Goal: Book appointment/travel/reservation

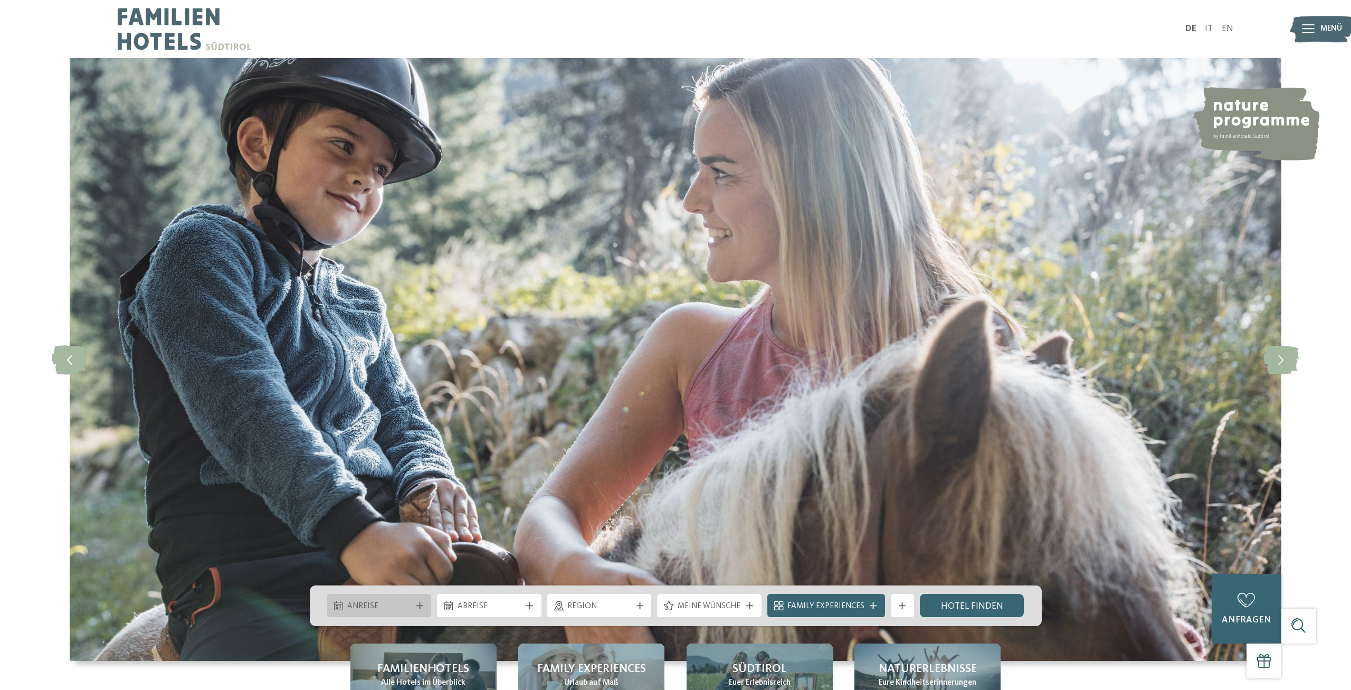
click at [371, 607] on span "Anreise" at bounding box center [379, 607] width 64 height 12
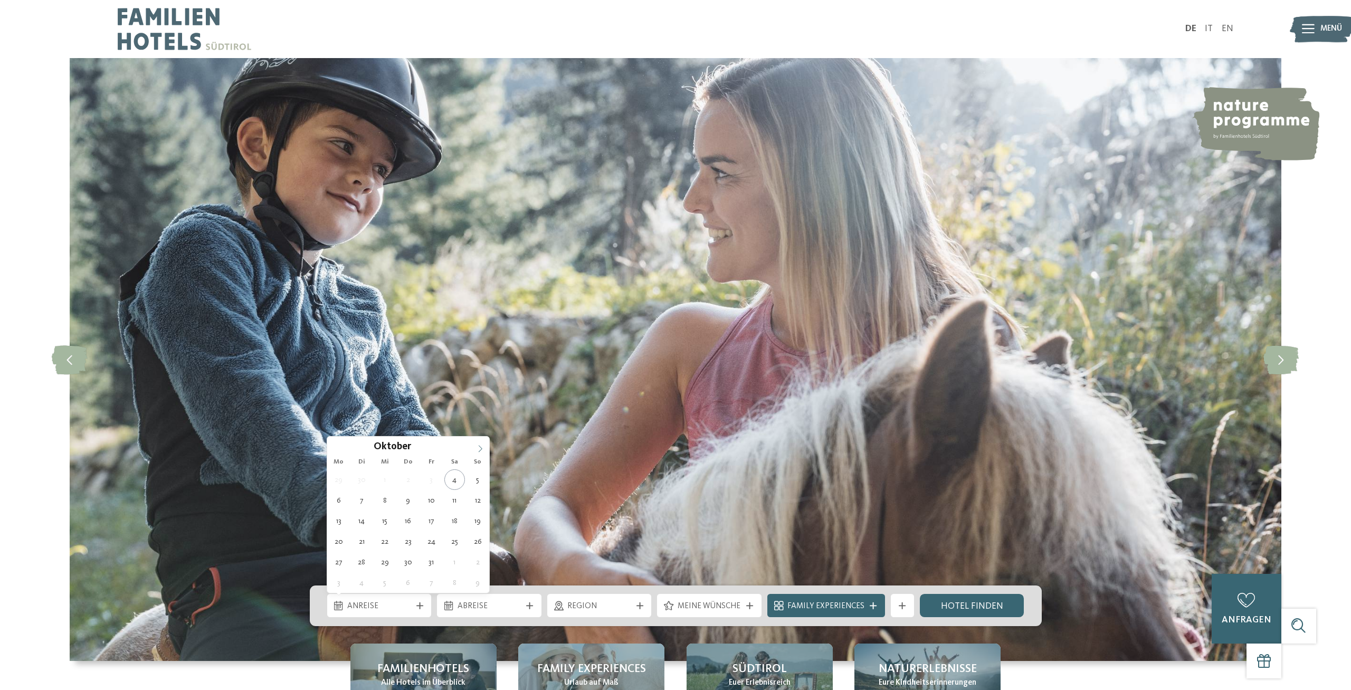
click at [478, 447] on icon at bounding box center [480, 448] width 7 height 7
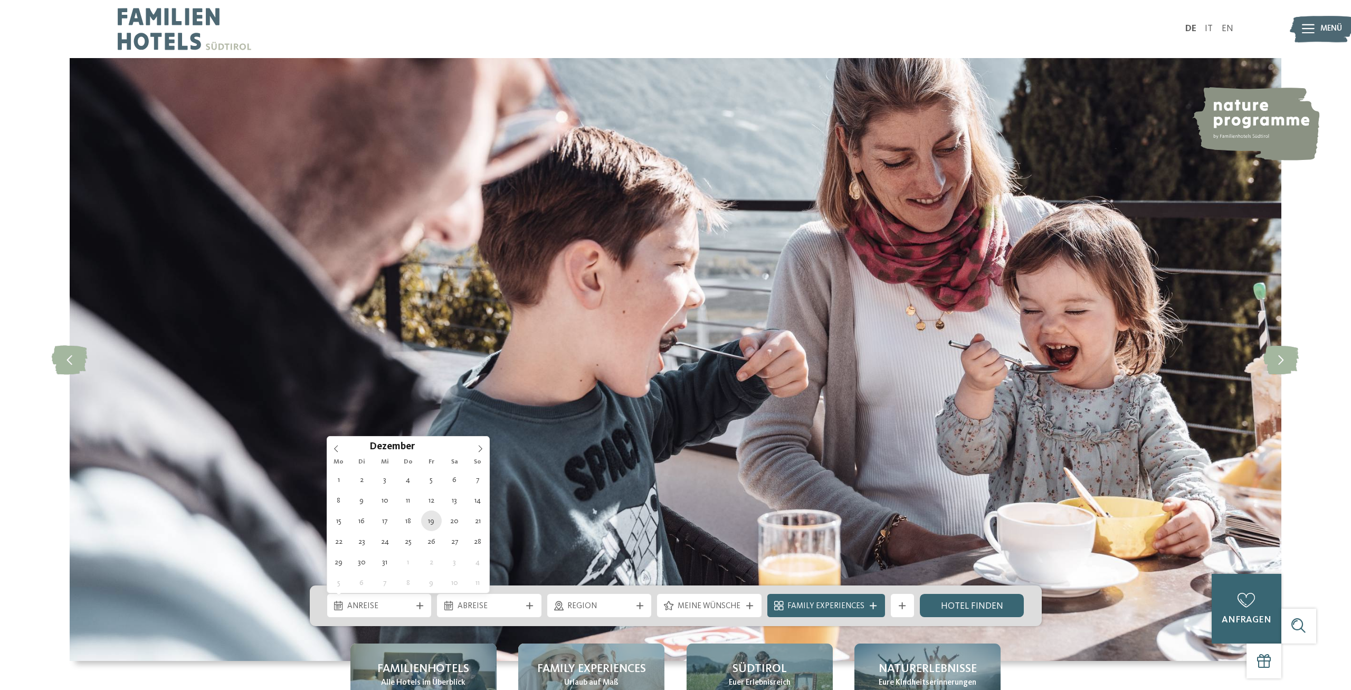
type div "19.12.2025"
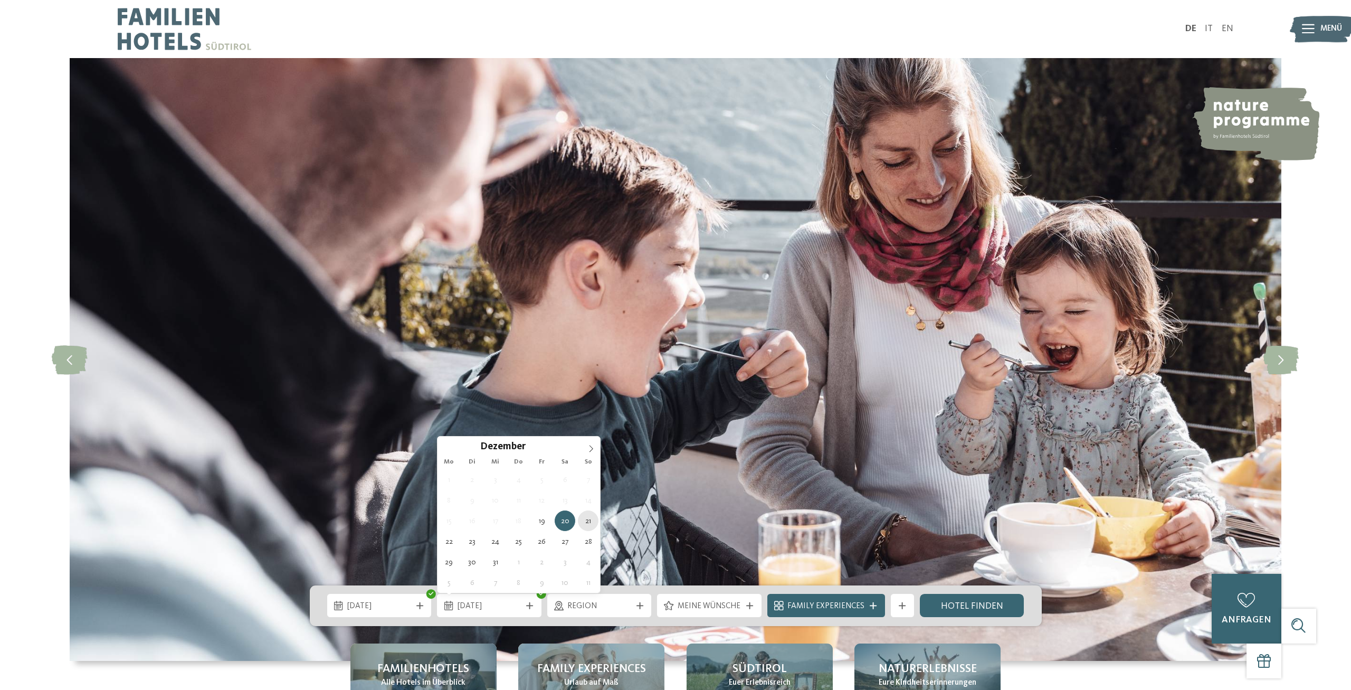
type div "21.12.2025"
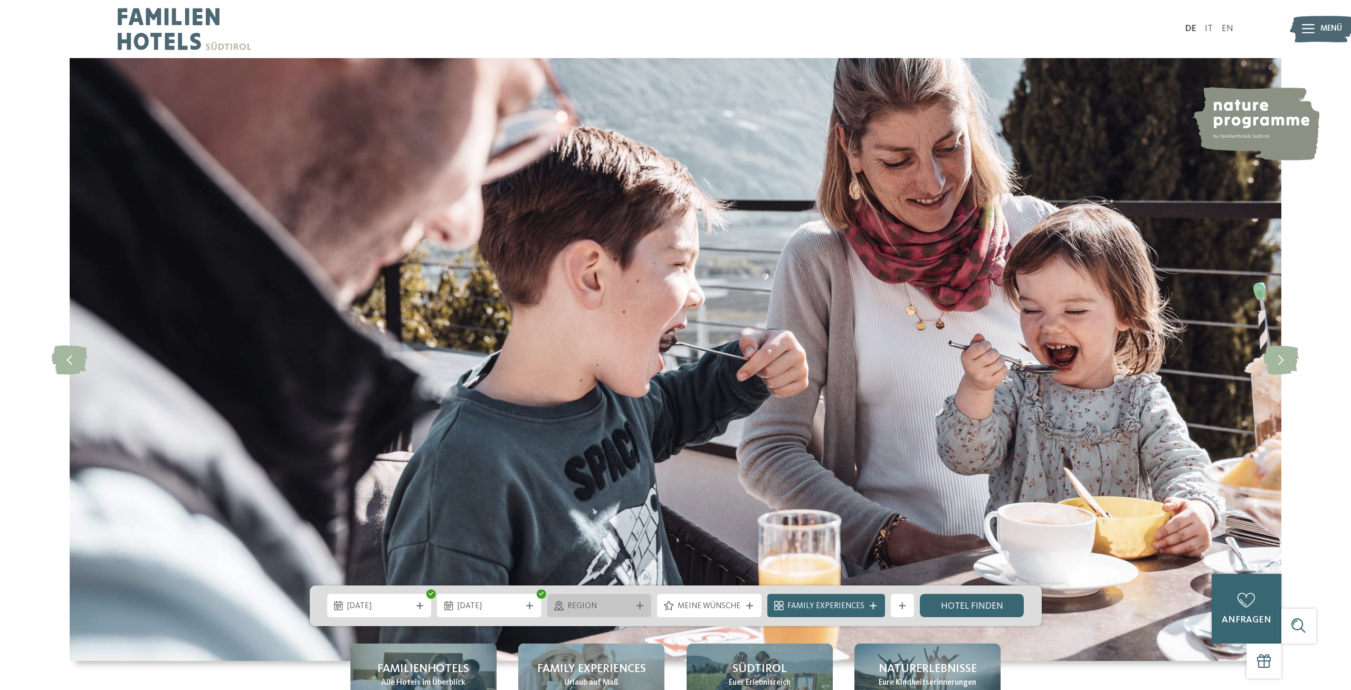
click at [620, 609] on span "Region" at bounding box center [599, 607] width 64 height 12
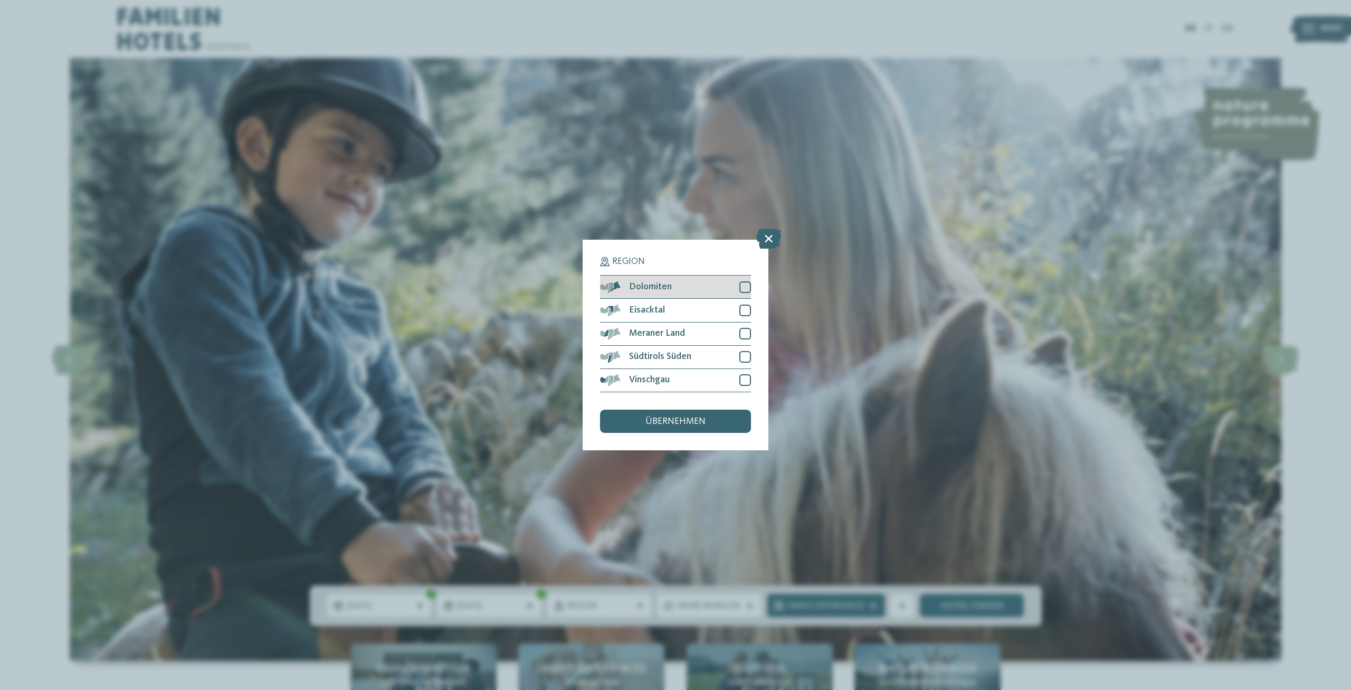
click at [743, 289] on div at bounding box center [746, 287] width 12 height 12
click at [712, 421] on div "übernehmen" at bounding box center [675, 421] width 151 height 23
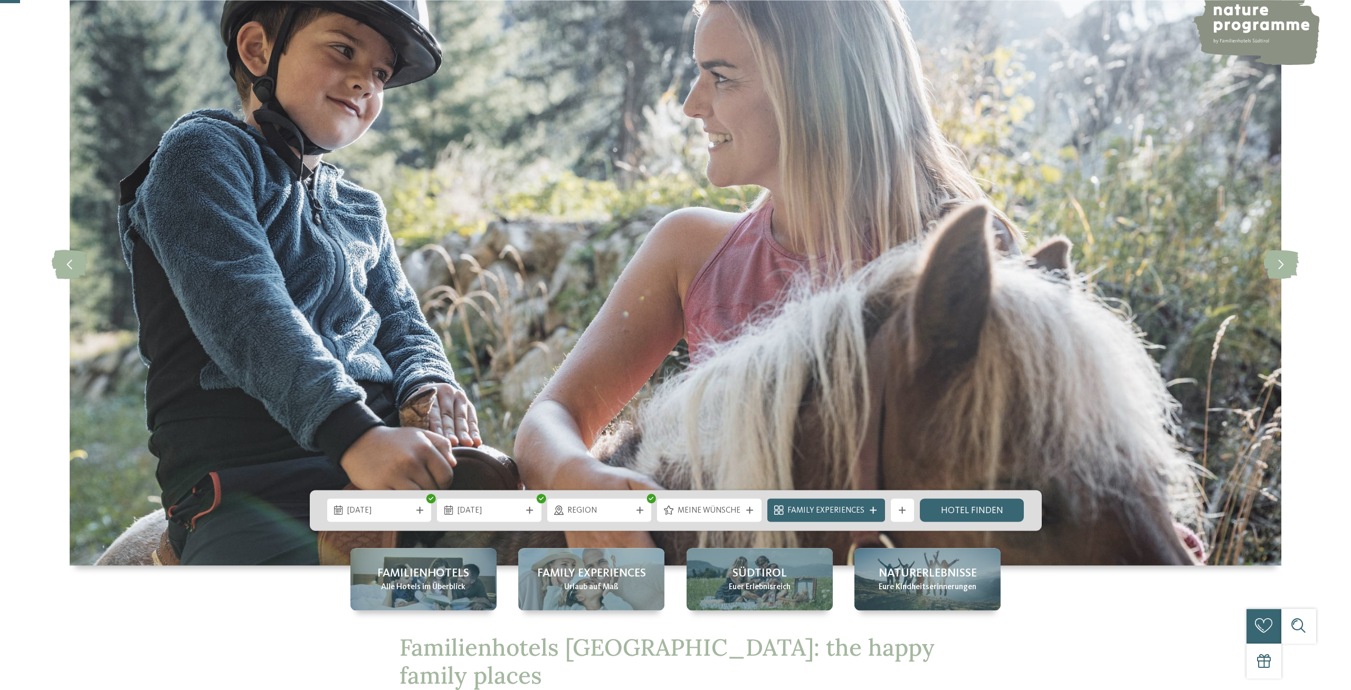
scroll to position [108, 0]
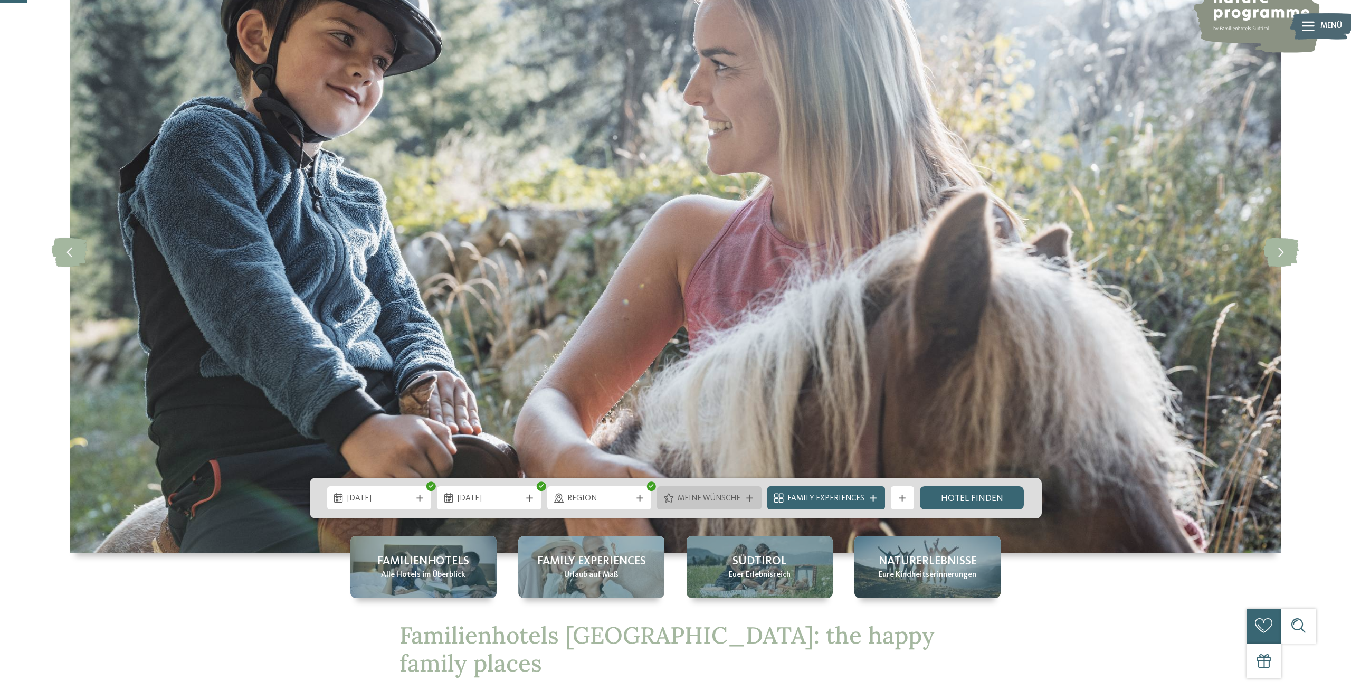
click at [706, 491] on div "Meine Wünsche" at bounding box center [709, 497] width 105 height 23
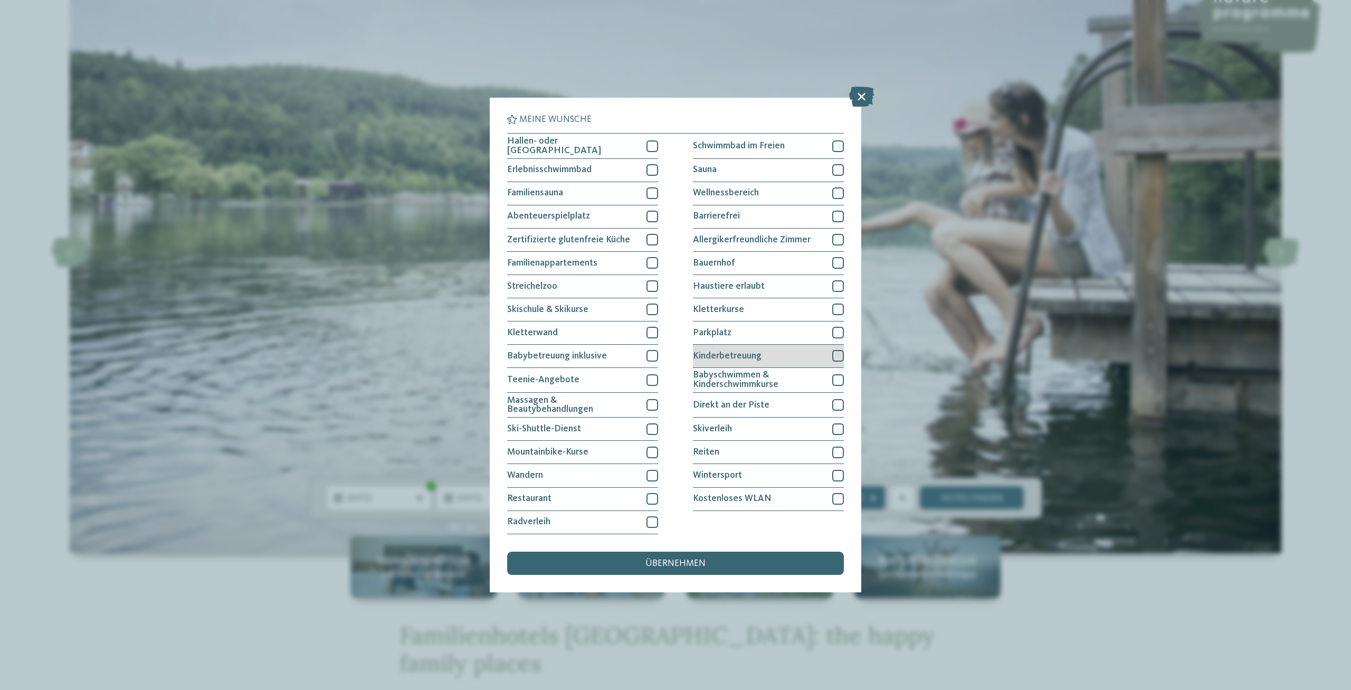
click at [779, 356] on div "Kinderbetreuung" at bounding box center [768, 356] width 151 height 23
click at [701, 557] on div "übernehmen" at bounding box center [675, 563] width 337 height 23
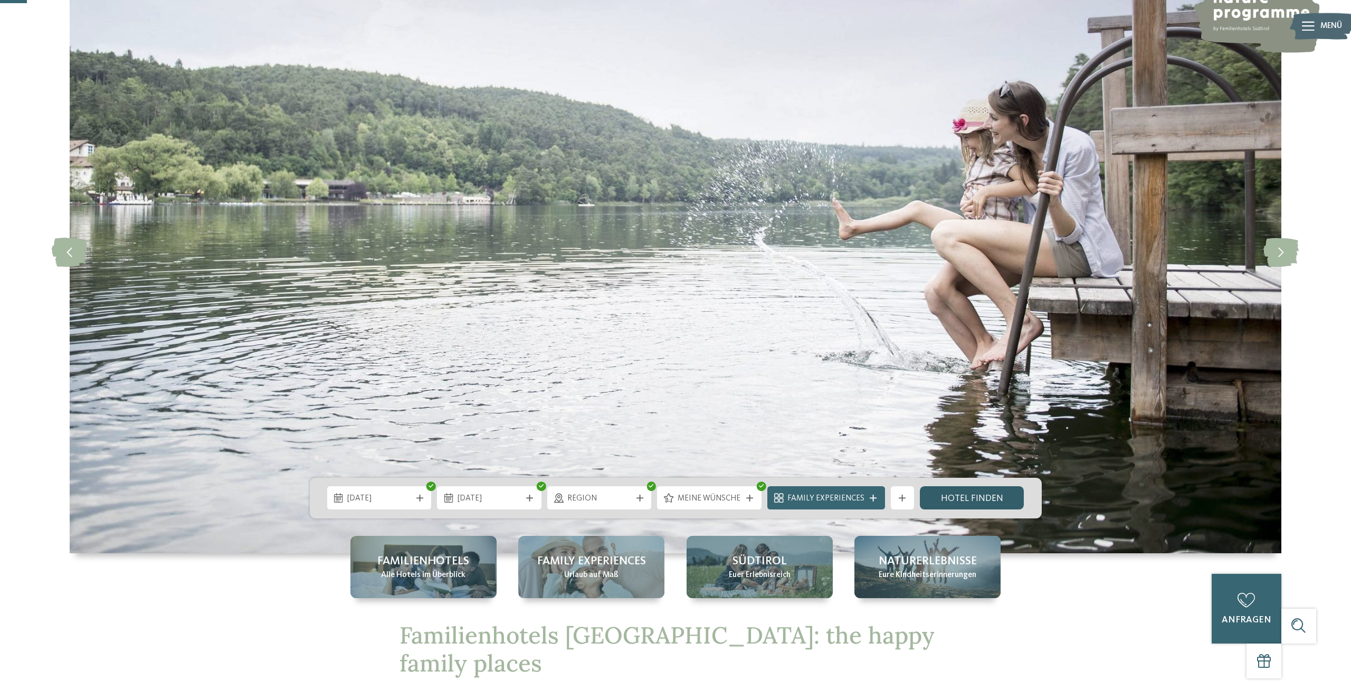
click at [965, 495] on link "Hotel finden" at bounding box center [972, 497] width 105 height 23
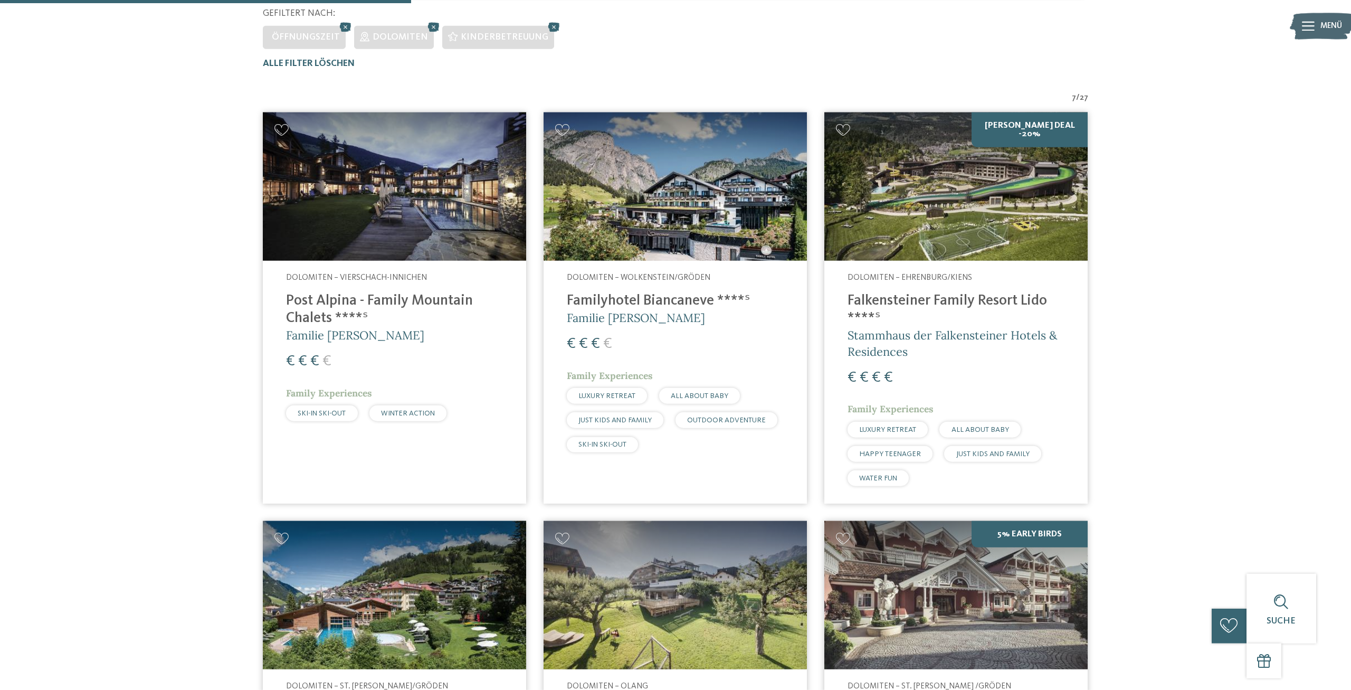
scroll to position [279, 0]
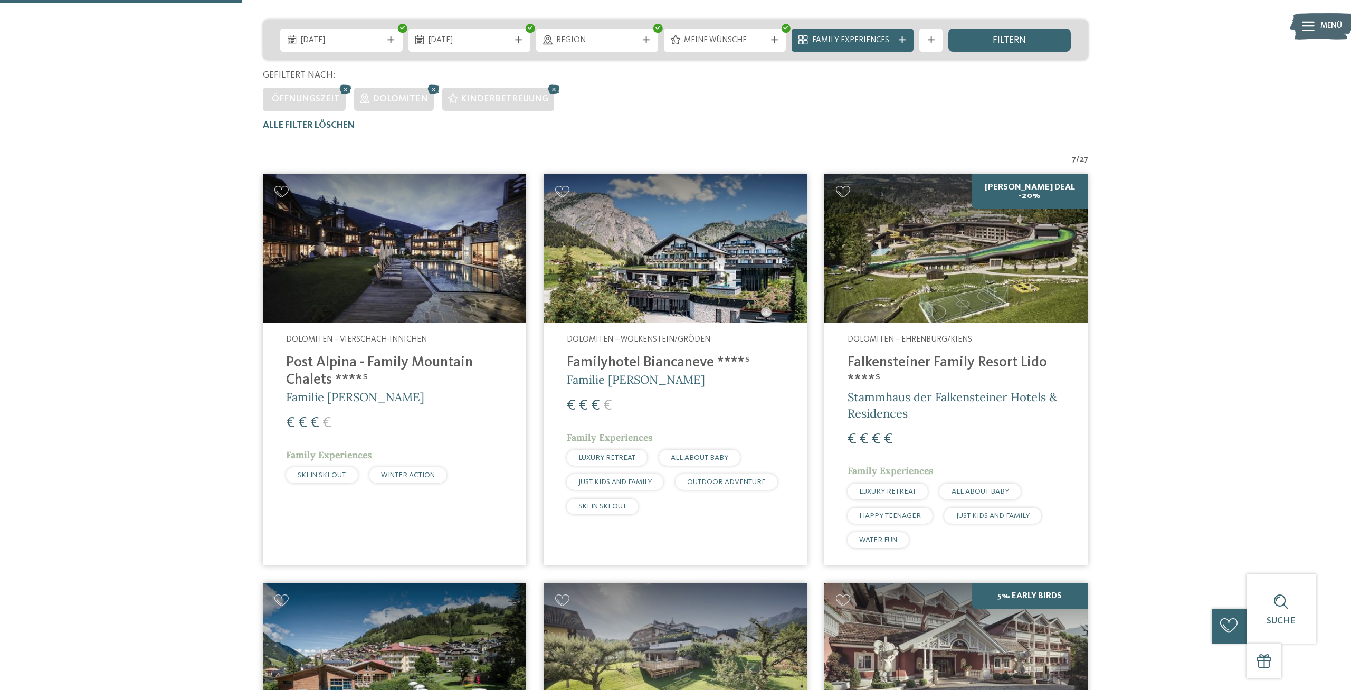
click at [660, 345] on address "Dolomiten – Wolkenstein/Gröden" at bounding box center [675, 340] width 217 height 12
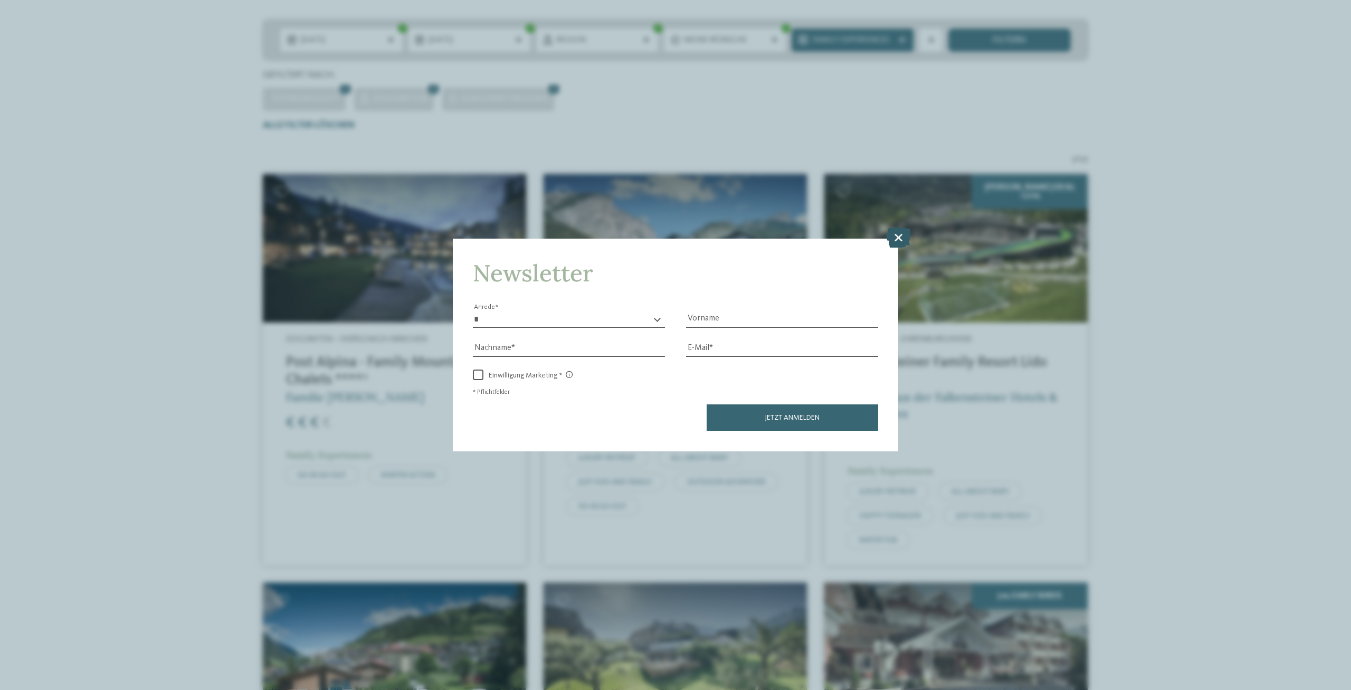
click at [901, 244] on icon at bounding box center [898, 238] width 25 height 20
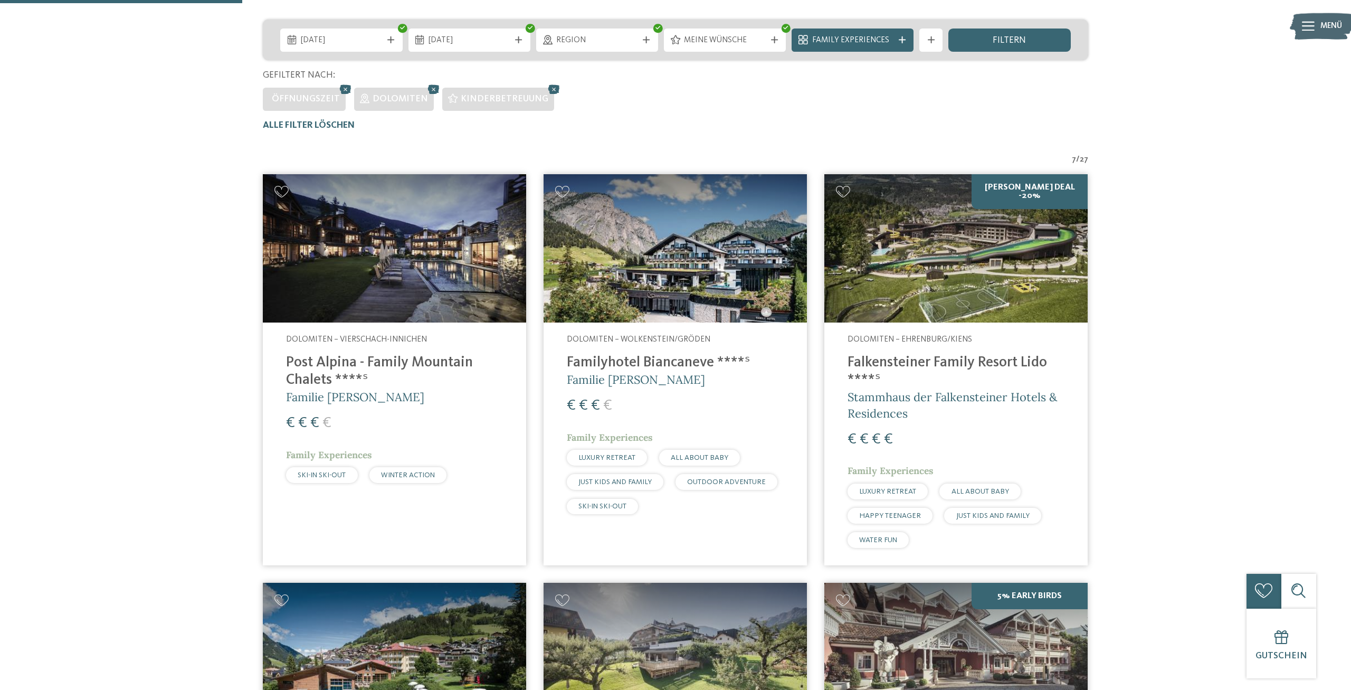
click at [422, 366] on h4 "Post Alpina - Family Mountain Chalets ****ˢ" at bounding box center [394, 371] width 217 height 35
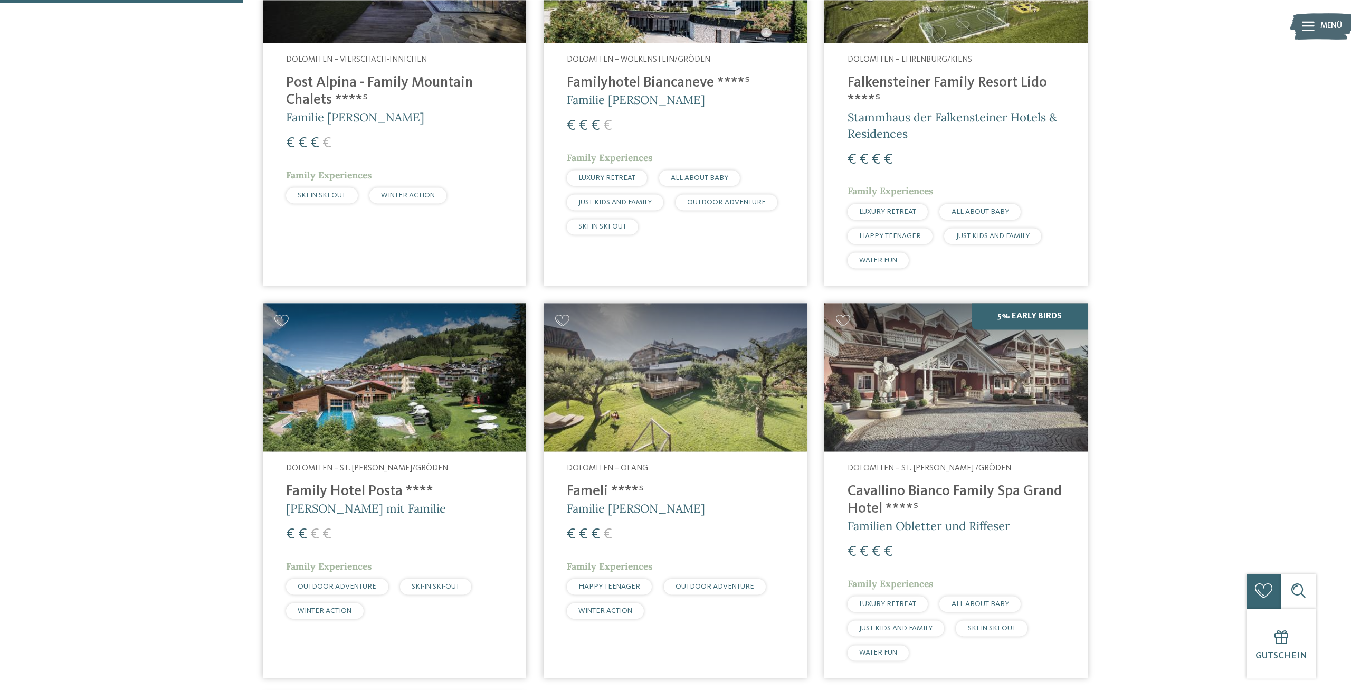
scroll to position [602, 0]
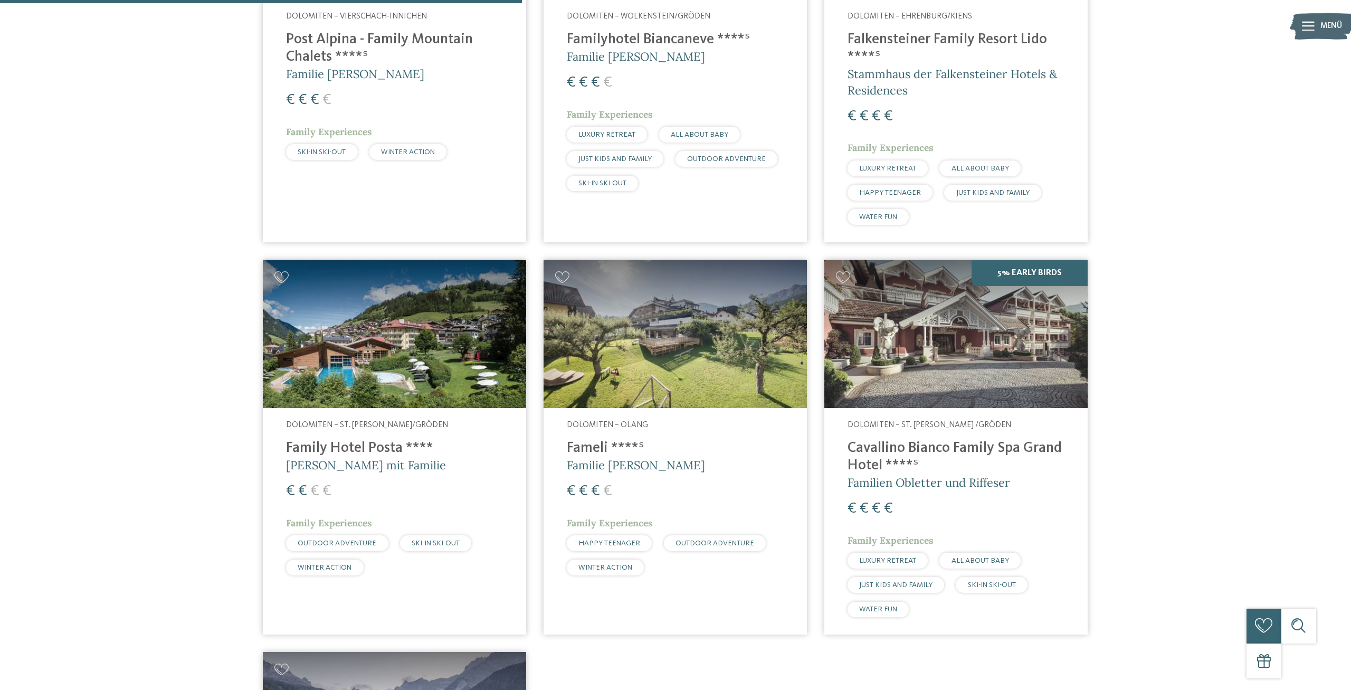
click at [359, 453] on h4 "Family Hotel Posta ****" at bounding box center [394, 448] width 217 height 17
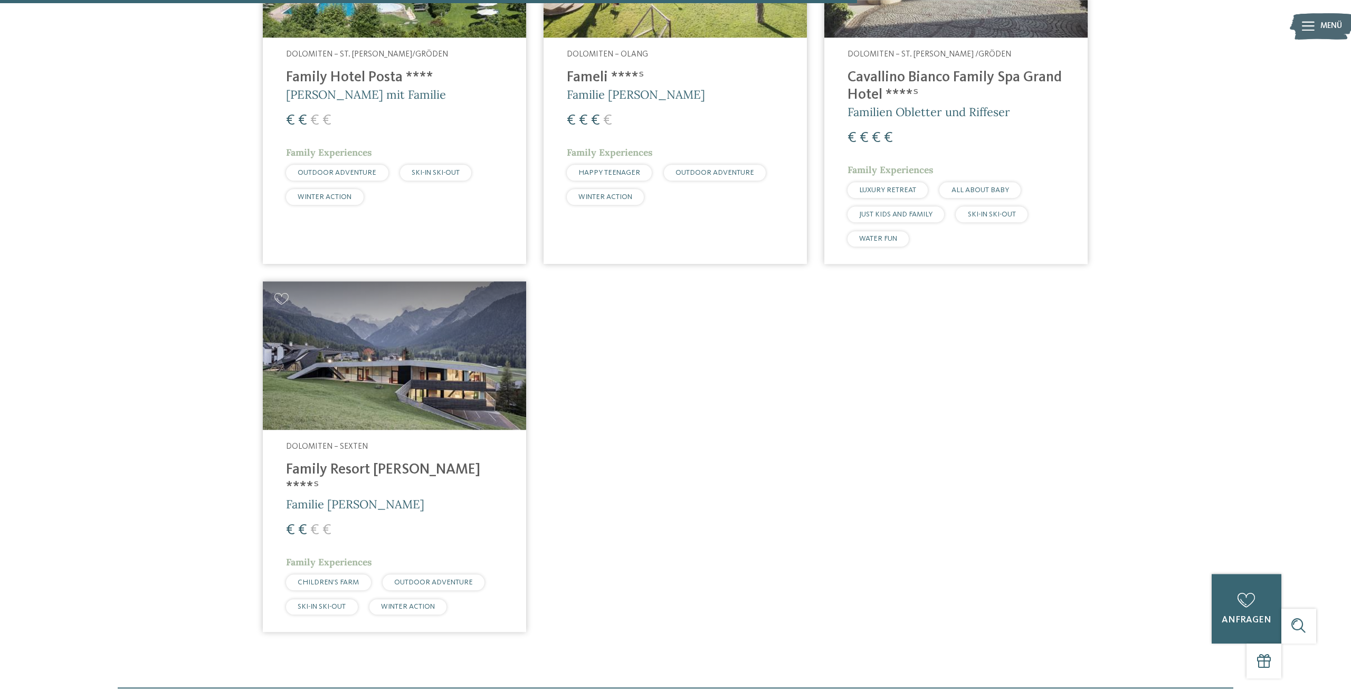
scroll to position [1033, 0]
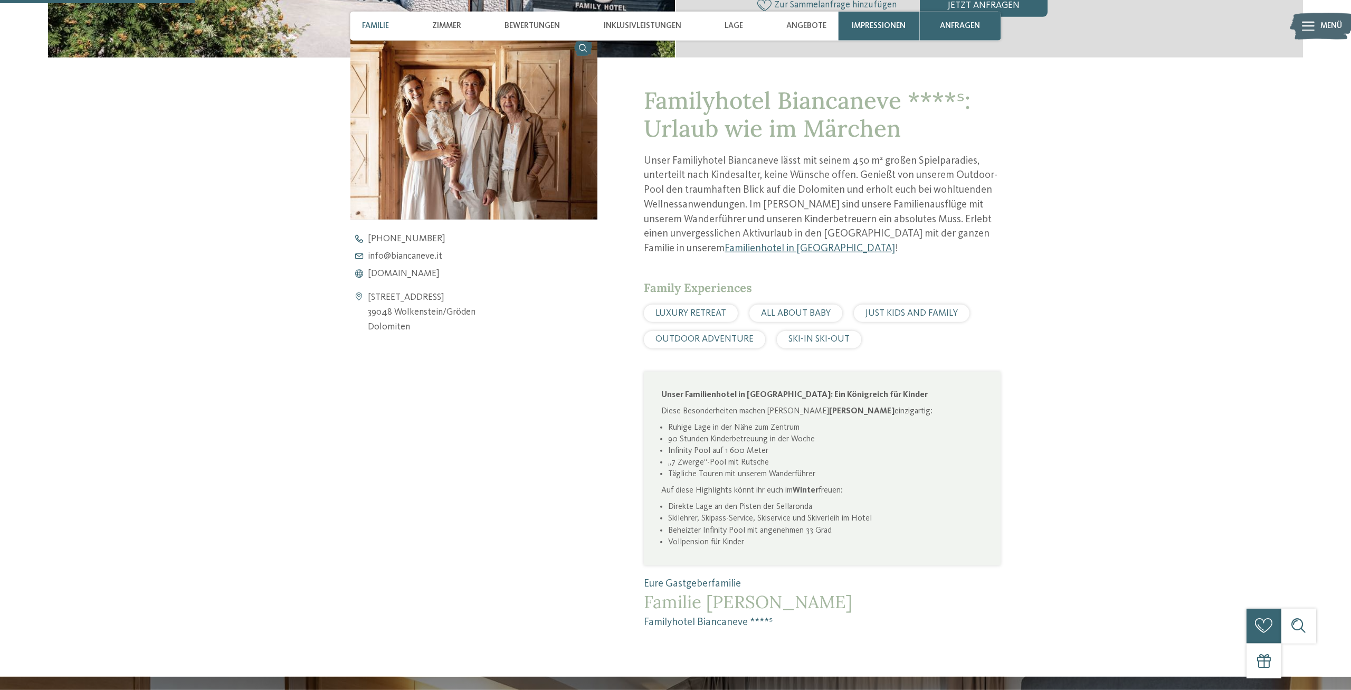
scroll to position [485, 0]
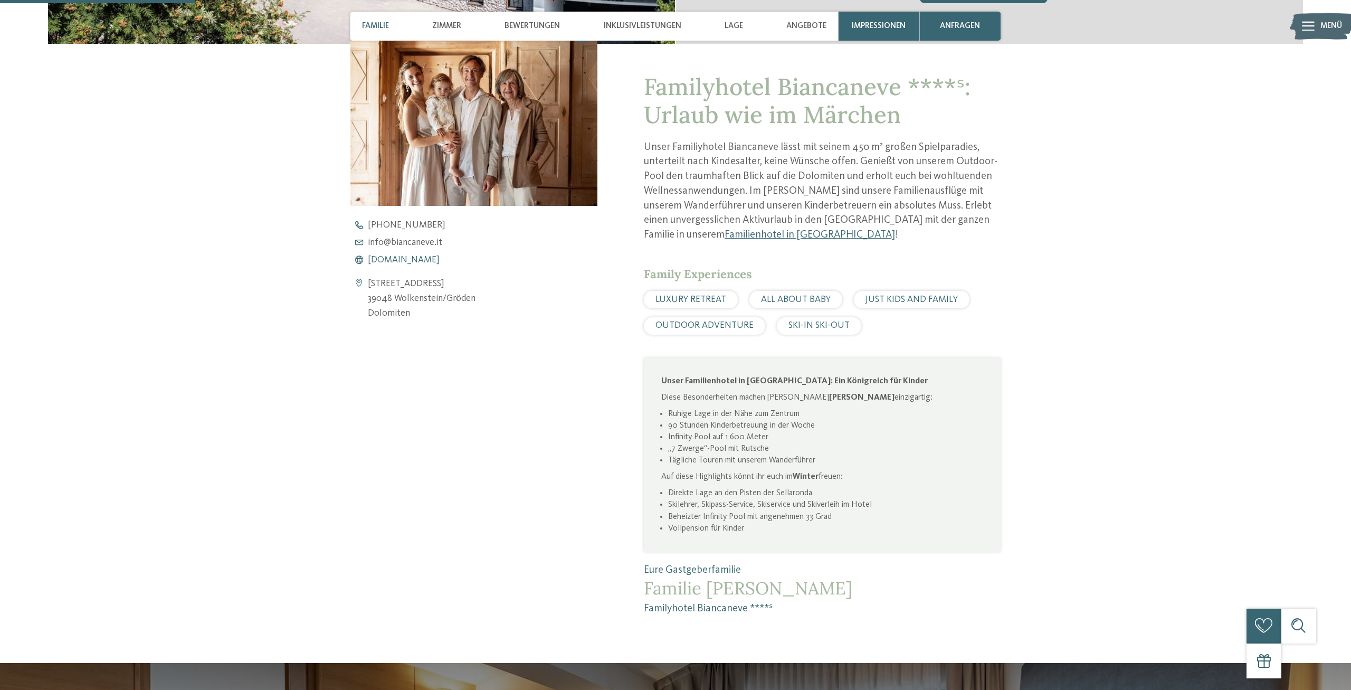
click at [430, 256] on span "www.biancaneve.it" at bounding box center [404, 260] width 72 height 10
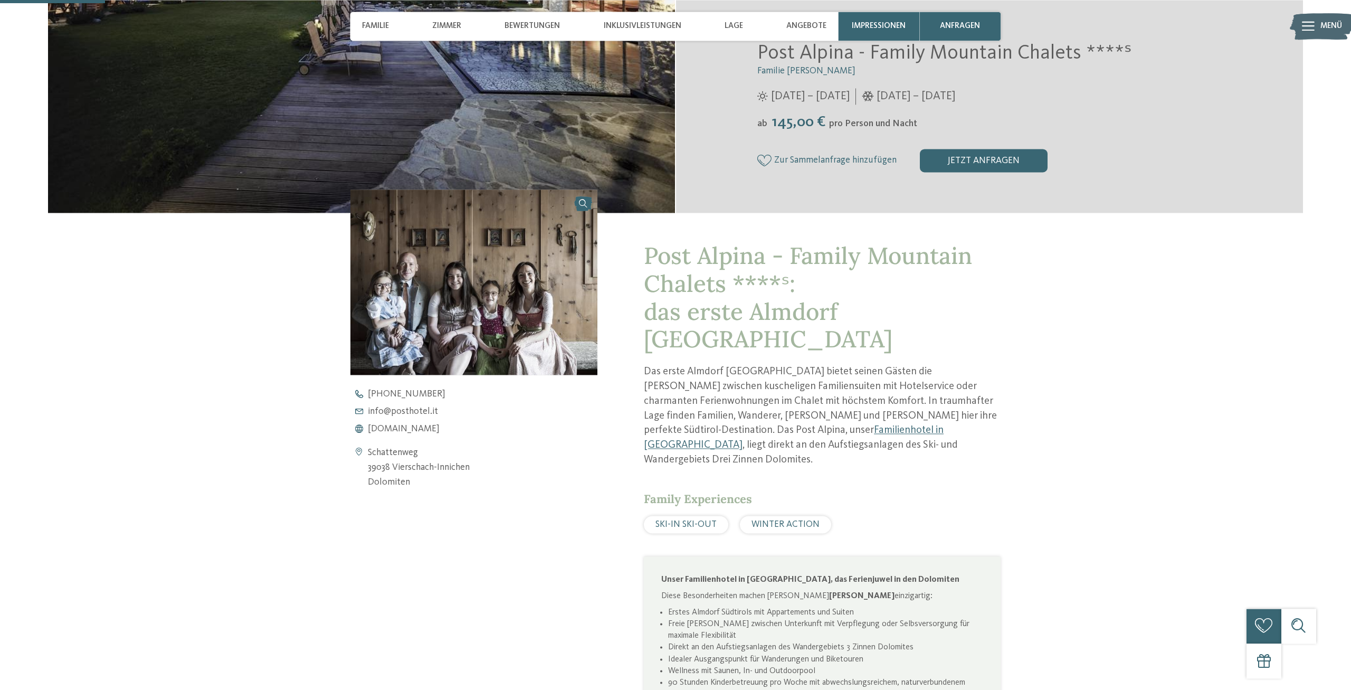
scroll to position [323, 0]
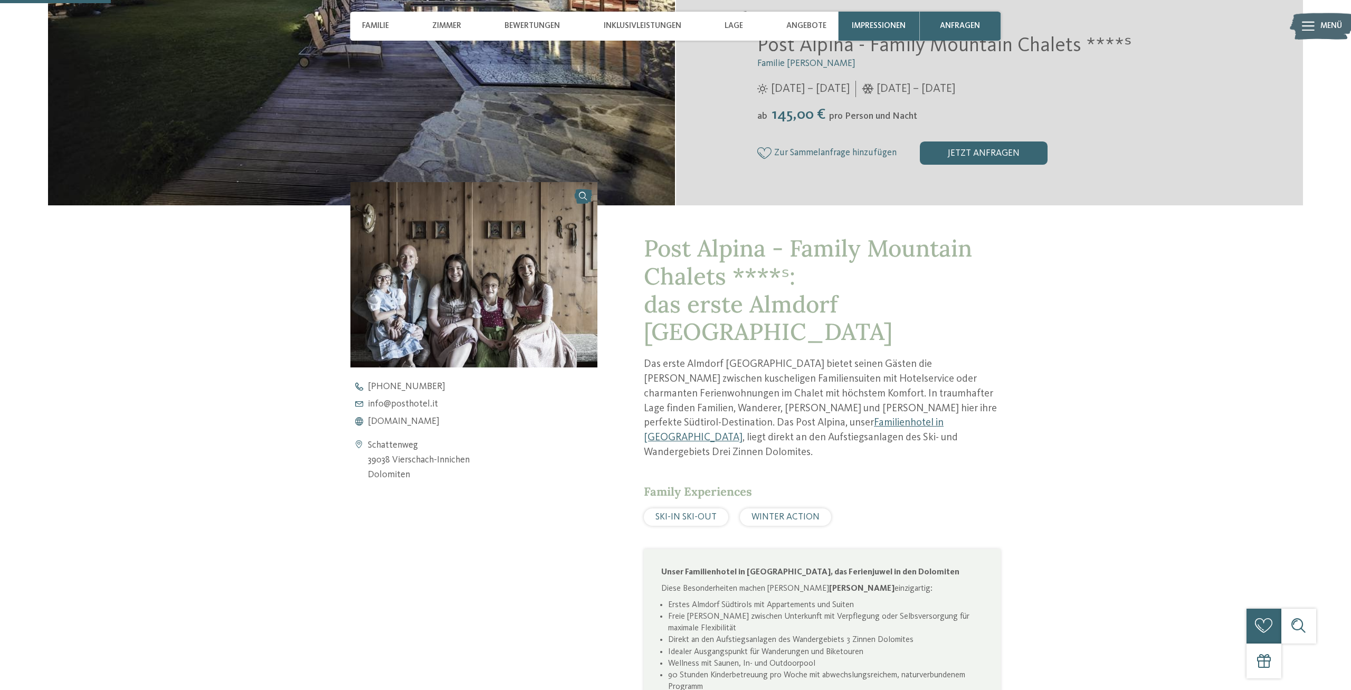
click at [406, 416] on div "+39 0474 910 500 info@ no-spam. posthotel. no-spam. it www.postalpina.it" at bounding box center [483, 404] width 267 height 44
click at [411, 419] on span "www.postalpina.it" at bounding box center [404, 422] width 72 height 10
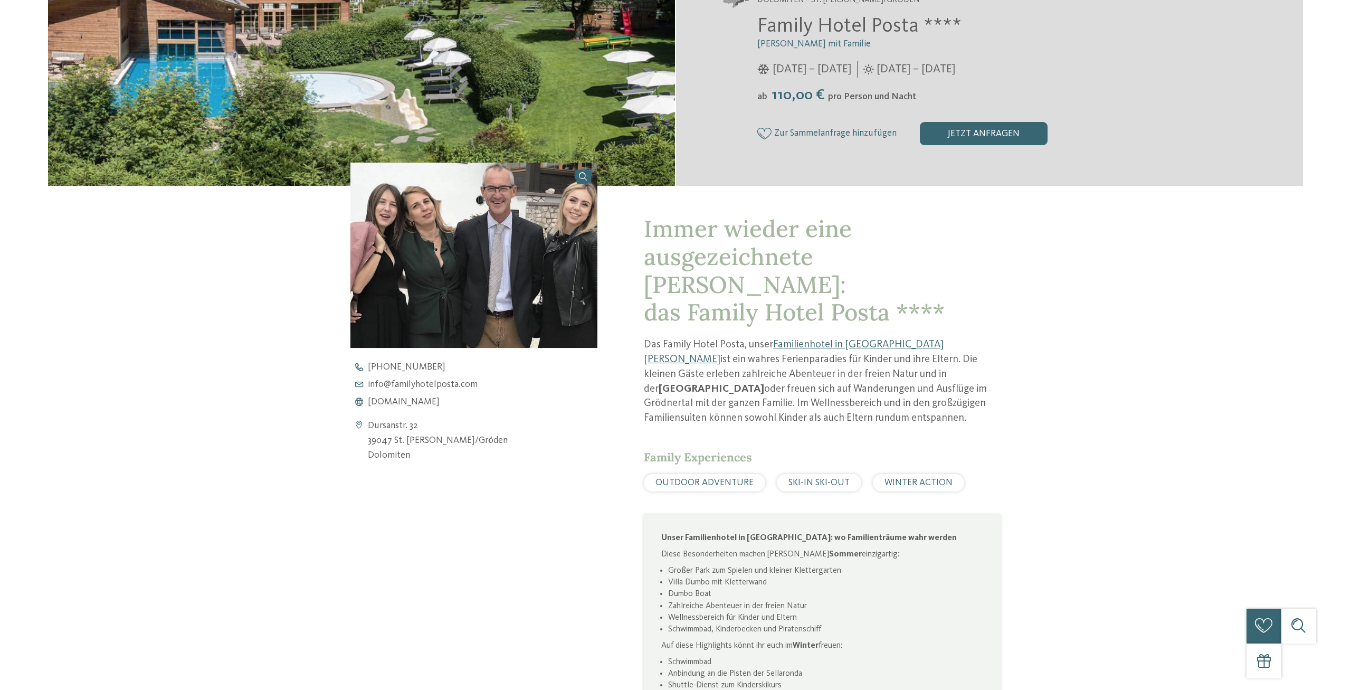
scroll to position [377, 0]
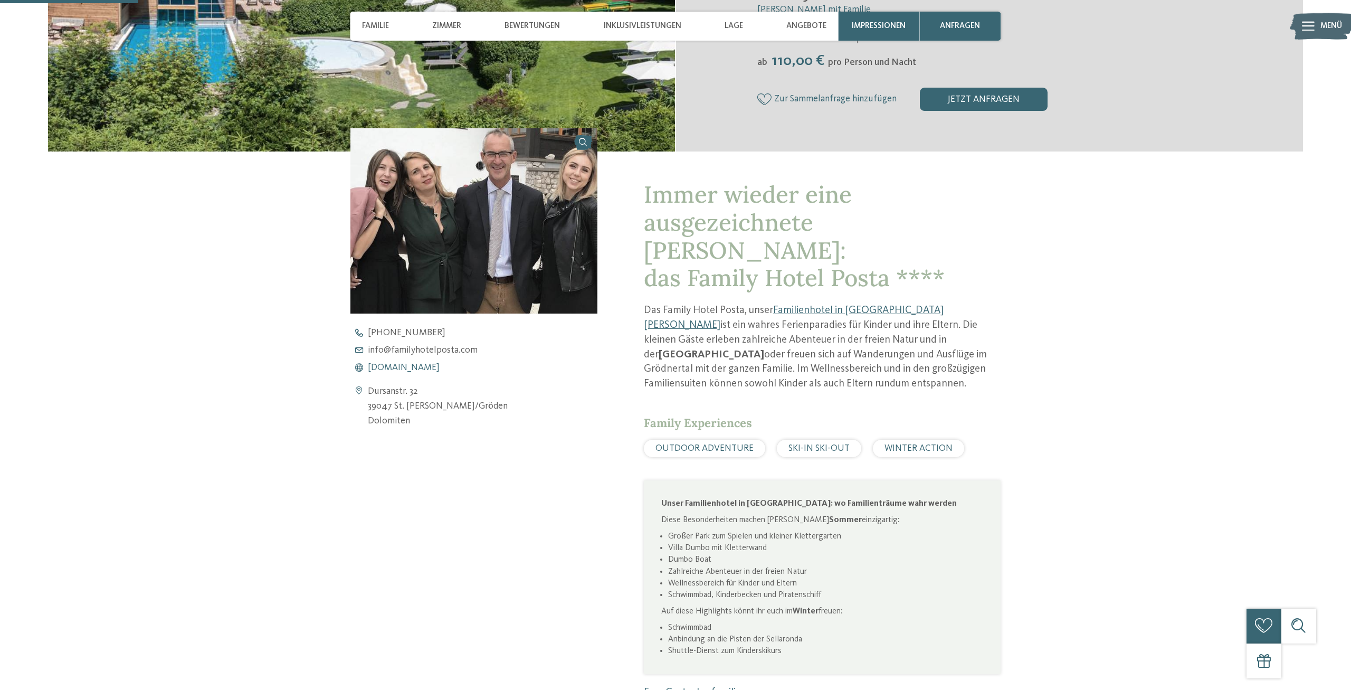
click at [401, 367] on span "www.familyhotelposta.com" at bounding box center [404, 368] width 72 height 10
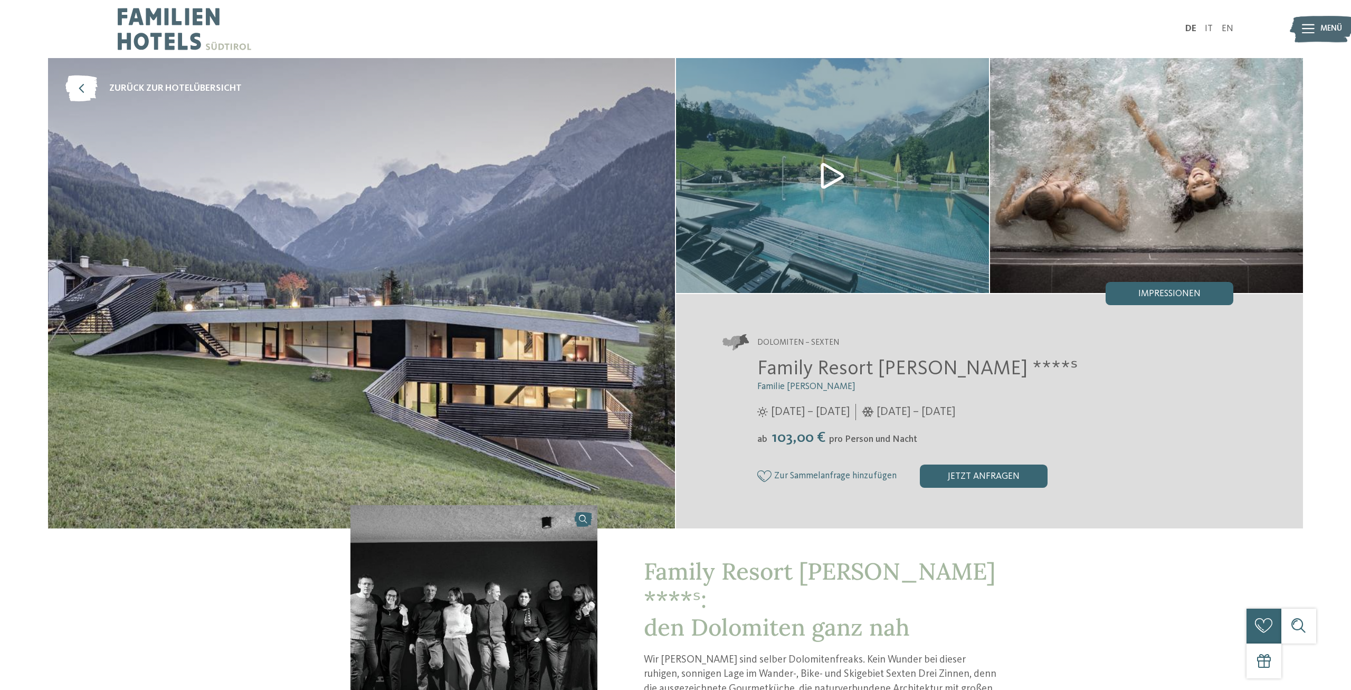
scroll to position [323, 0]
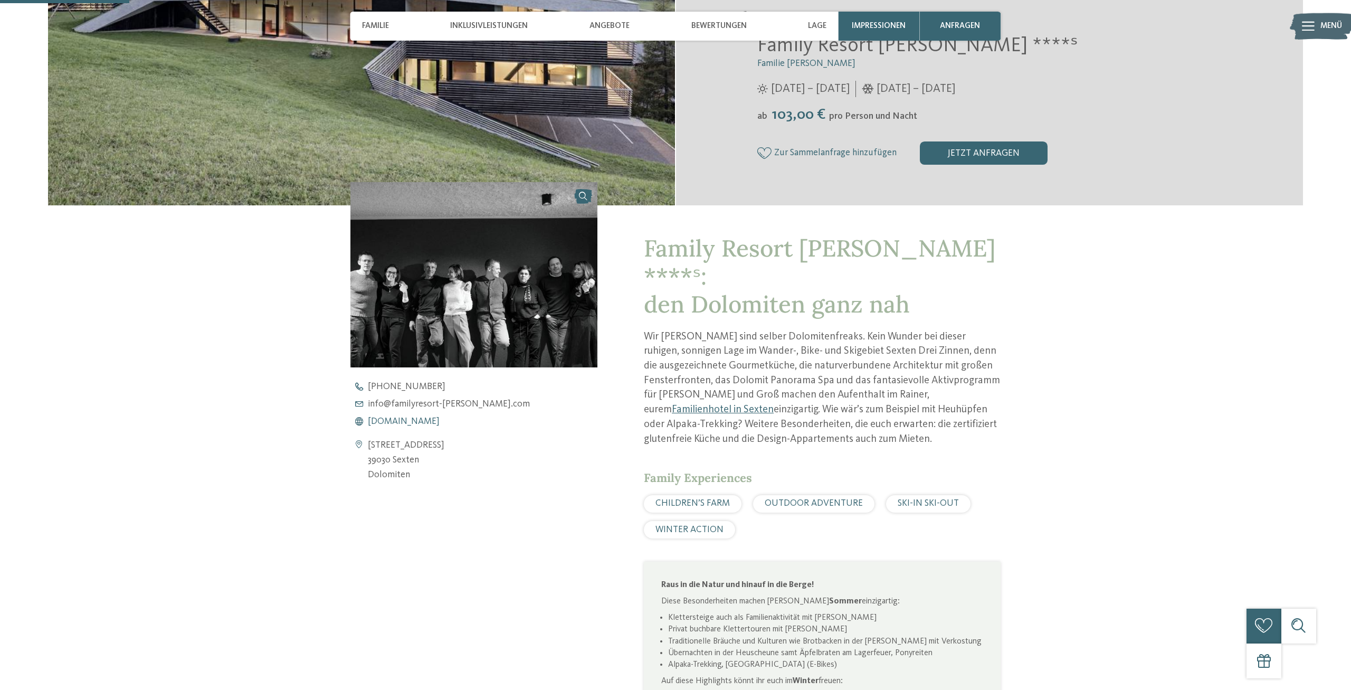
click at [422, 419] on span "[DOMAIN_NAME]" at bounding box center [404, 422] width 72 height 10
